Goal: Transaction & Acquisition: Book appointment/travel/reservation

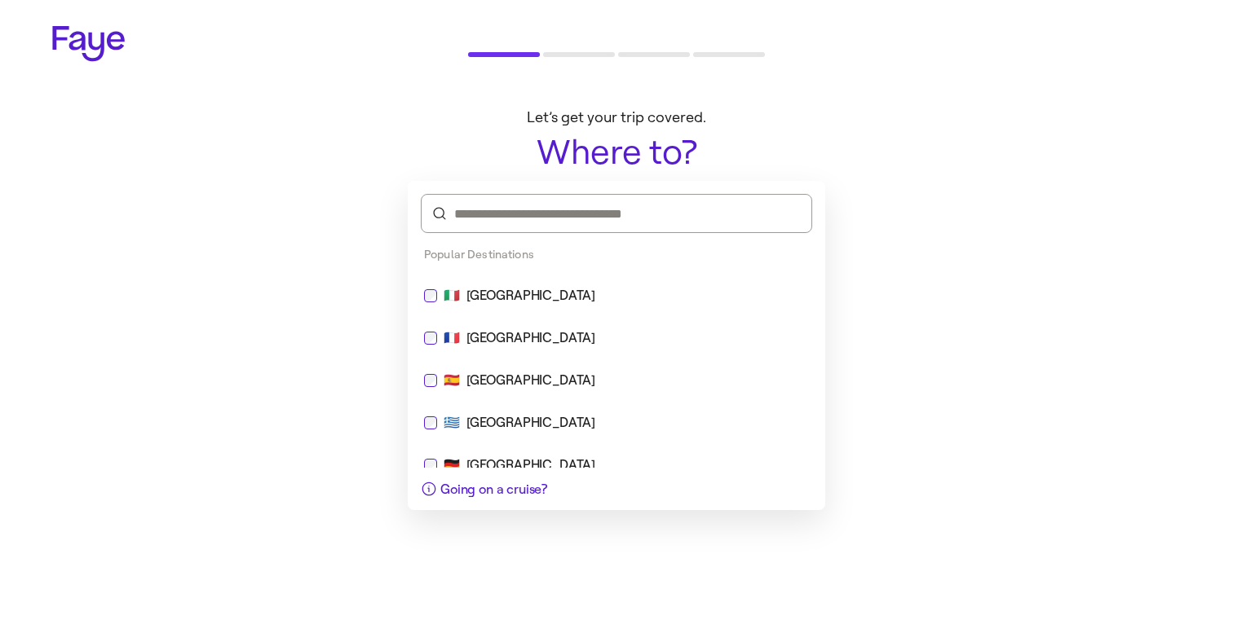
click at [522, 295] on div "🇮🇹 [GEOGRAPHIC_DATA]" at bounding box center [616, 296] width 385 height 20
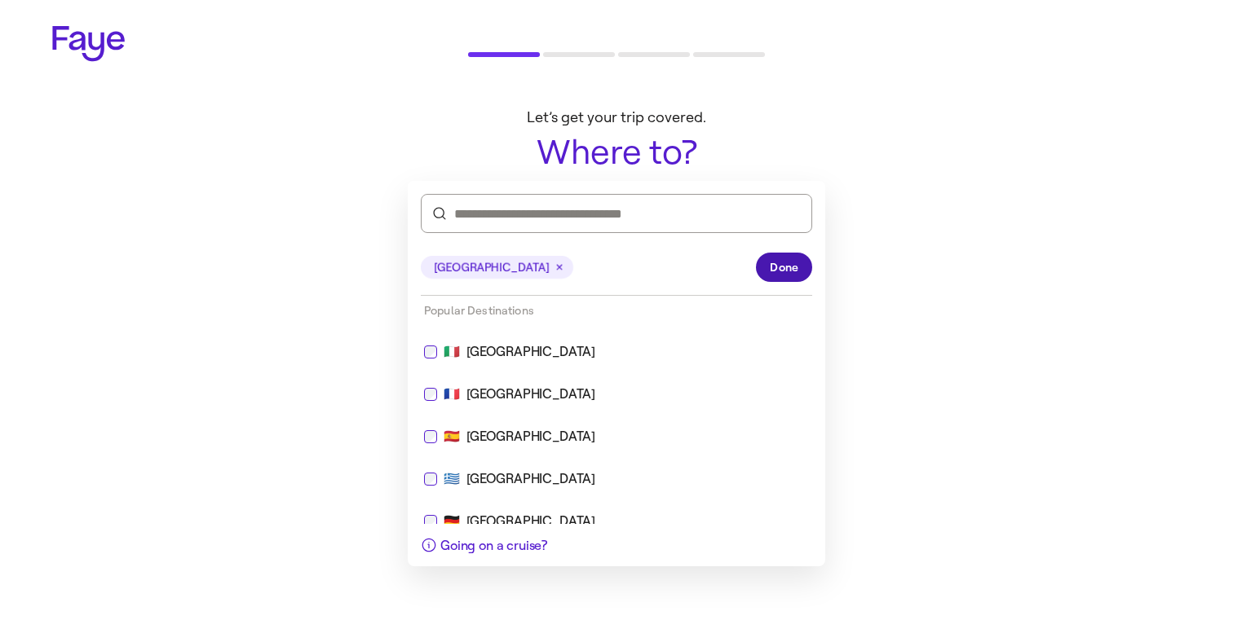
click at [793, 272] on span "Done" at bounding box center [784, 267] width 29 height 17
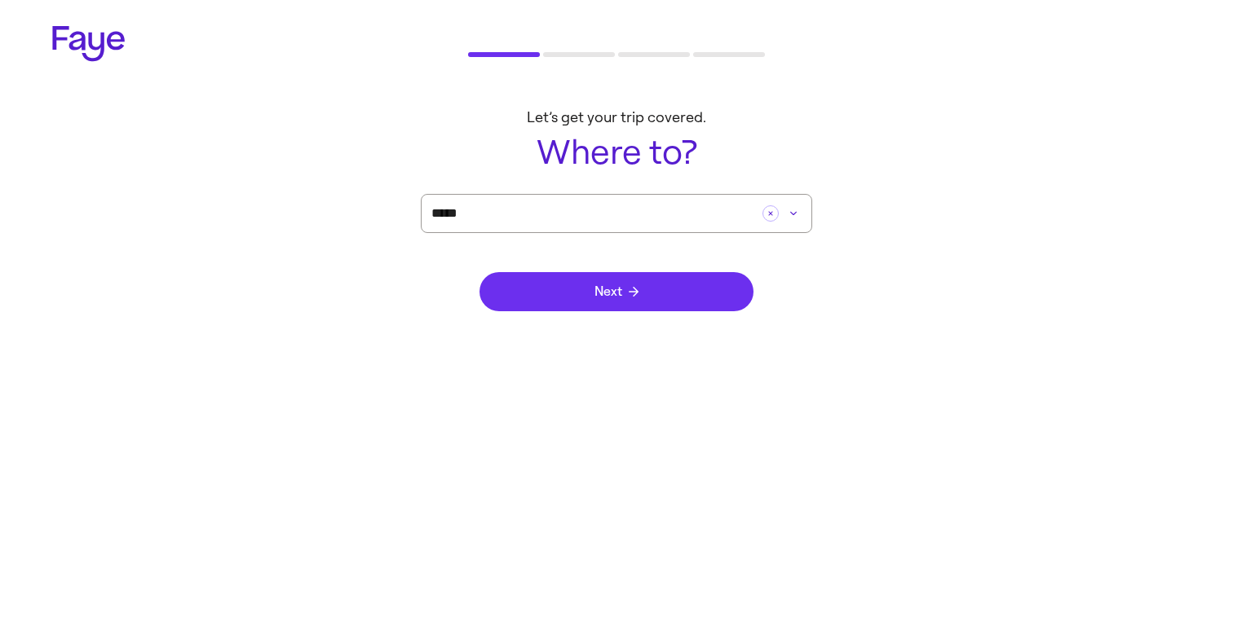
click at [611, 286] on span "Next" at bounding box center [616, 291] width 44 height 13
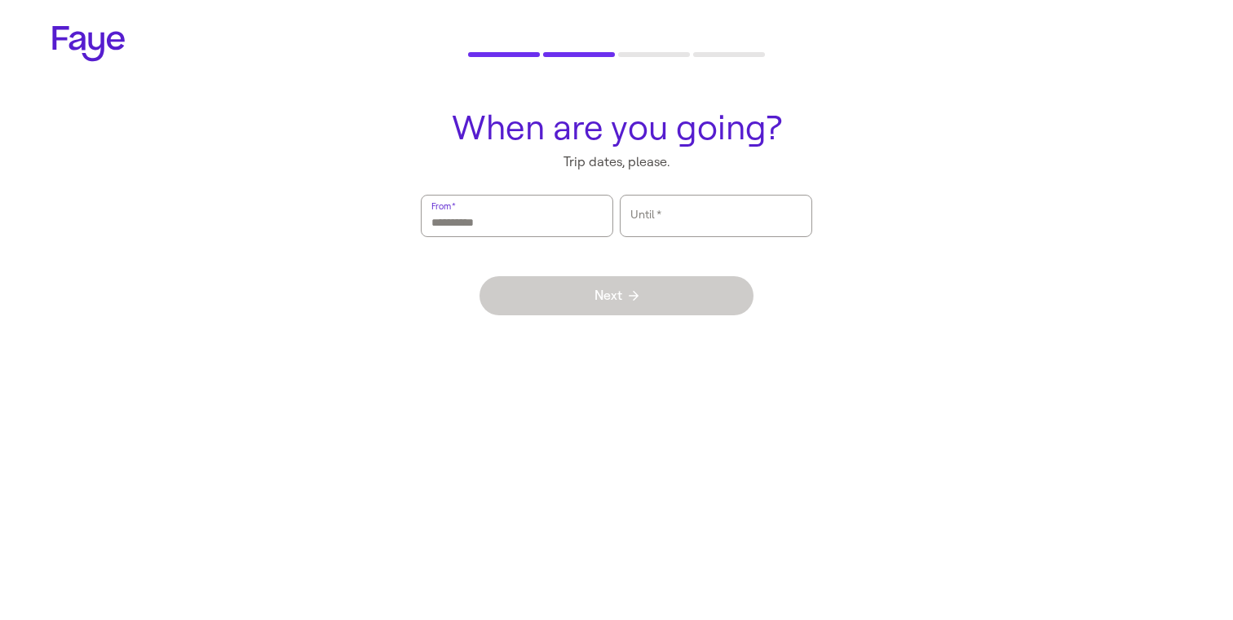
click at [554, 230] on input "From   *" at bounding box center [516, 216] width 171 height 38
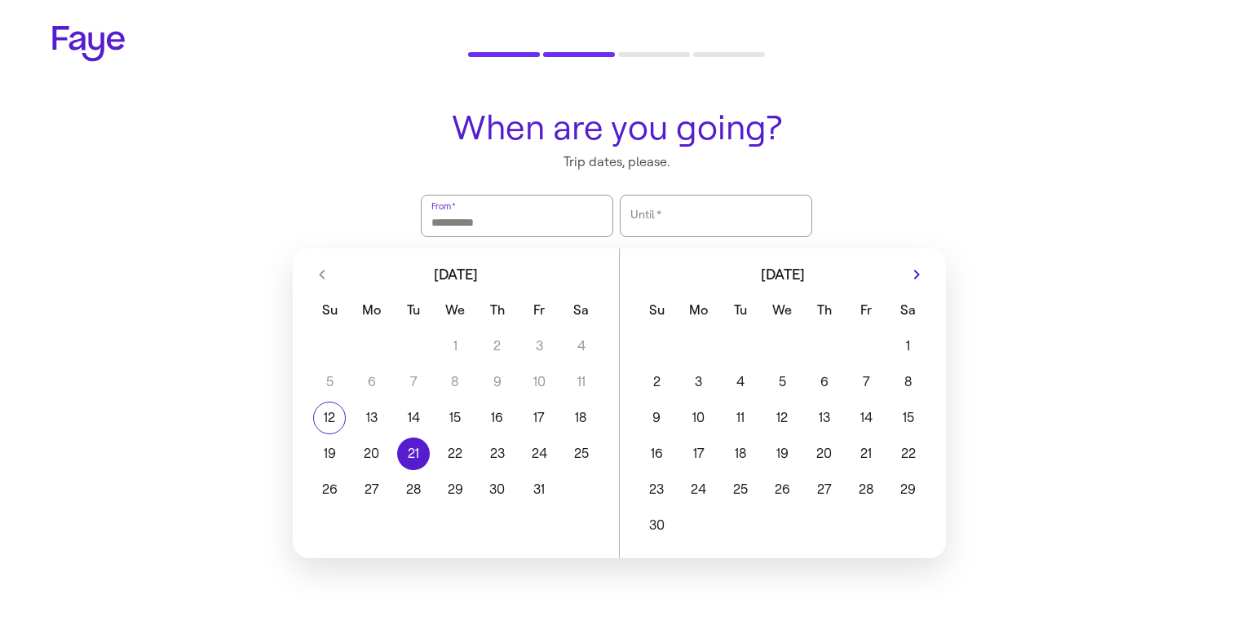
click at [399, 466] on button "21" at bounding box center [413, 454] width 42 height 33
click at [553, 452] on button "24" at bounding box center [539, 454] width 42 height 33
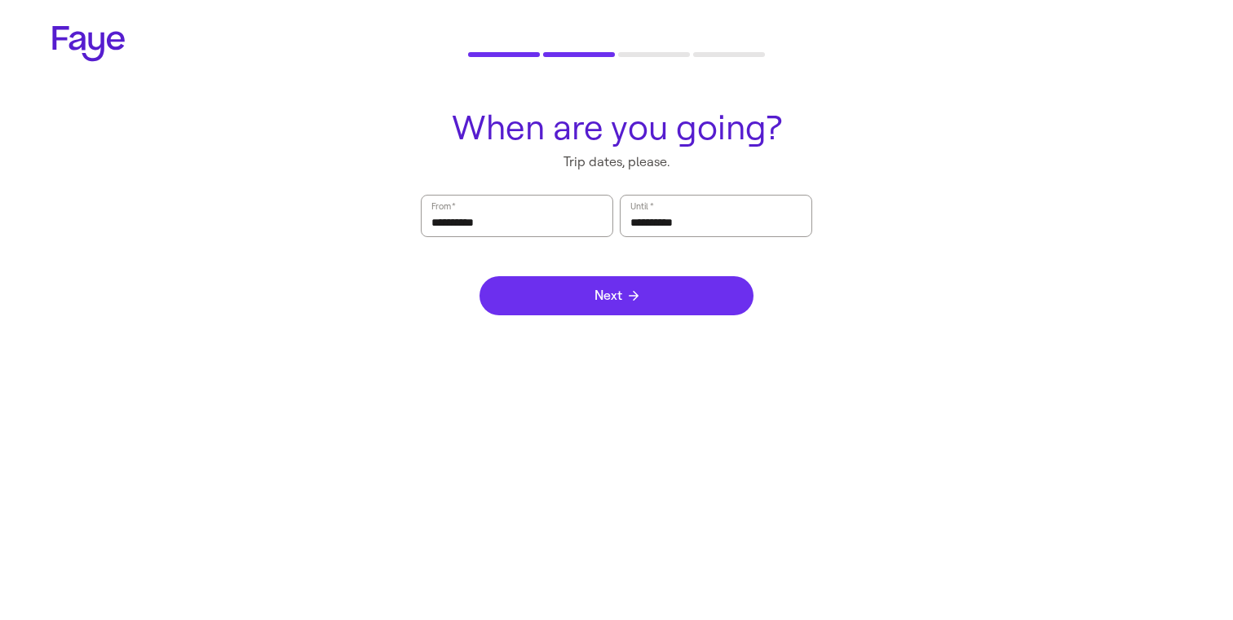
click at [621, 309] on button "Next" at bounding box center [616, 295] width 274 height 39
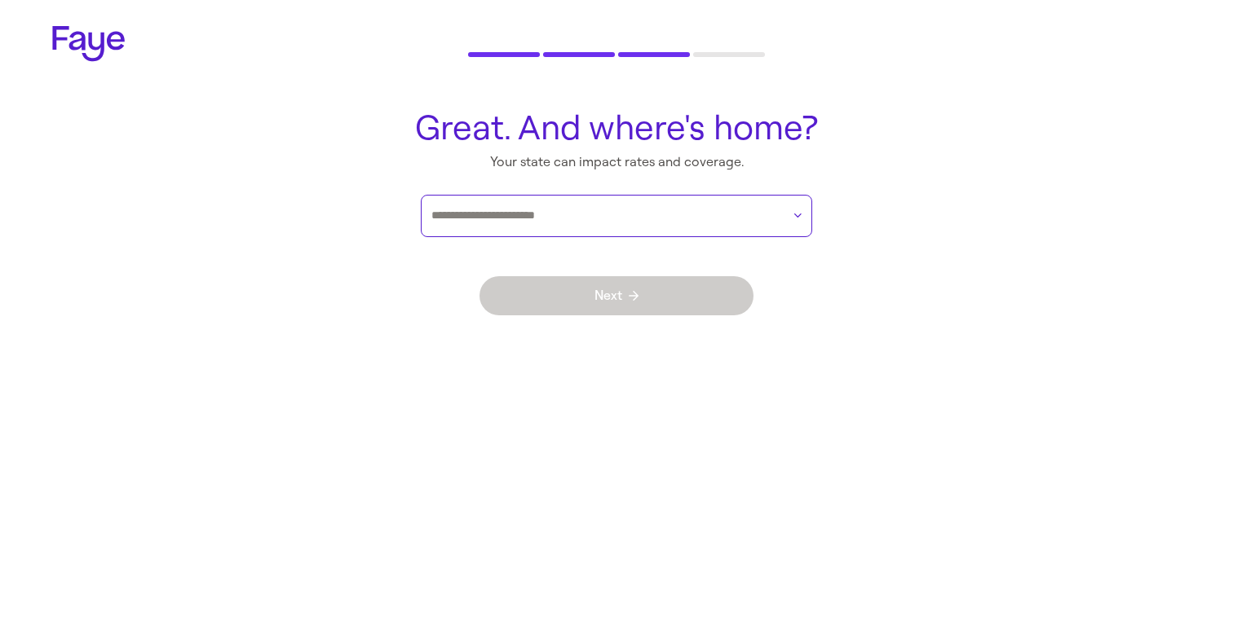
click at [605, 222] on input "text" at bounding box center [606, 216] width 350 height 24
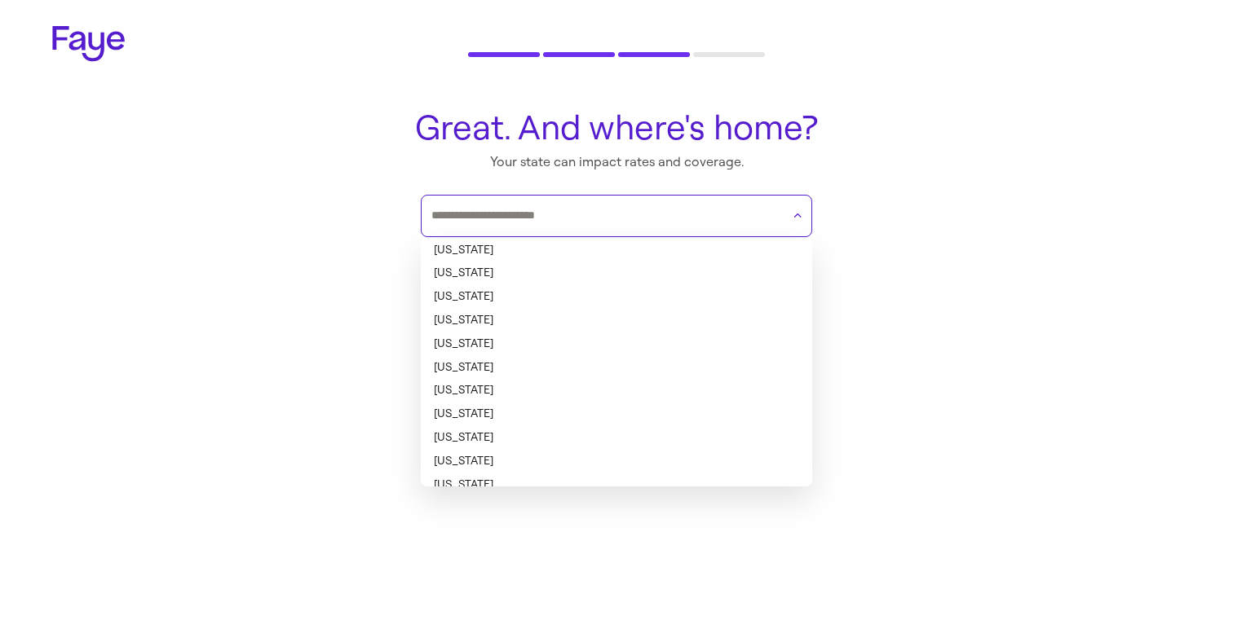
click at [549, 267] on li "[US_STATE]" at bounding box center [616, 274] width 391 height 24
type input "******"
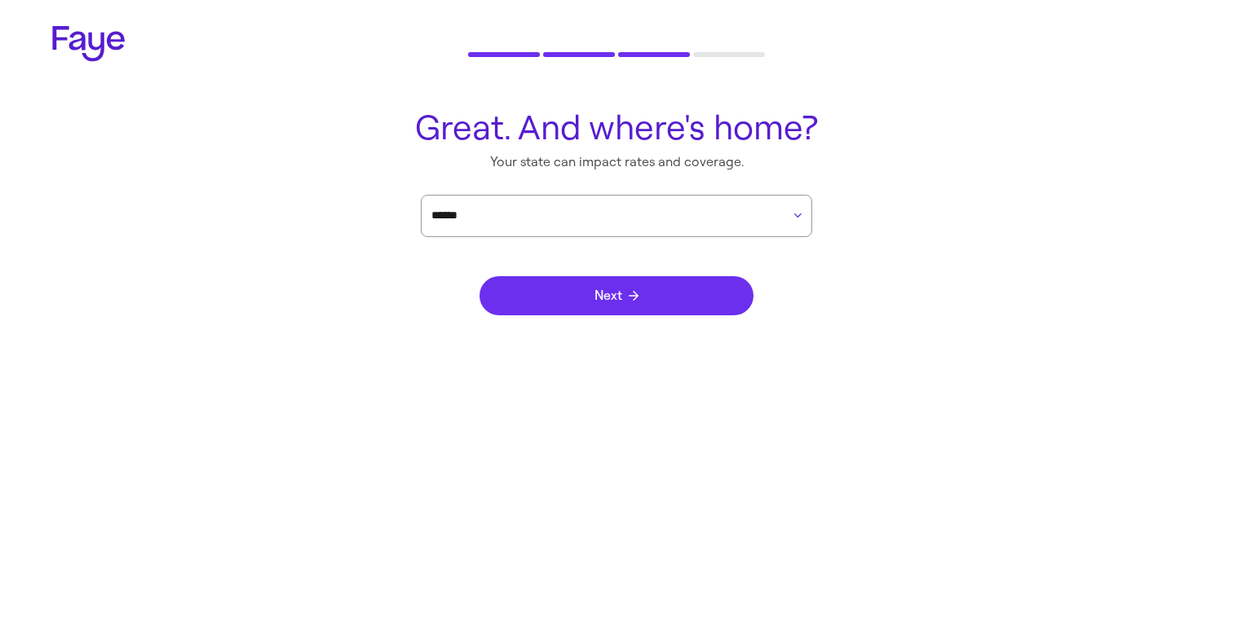
click at [574, 306] on button "Next" at bounding box center [616, 295] width 274 height 39
